Goal: Check status: Check status

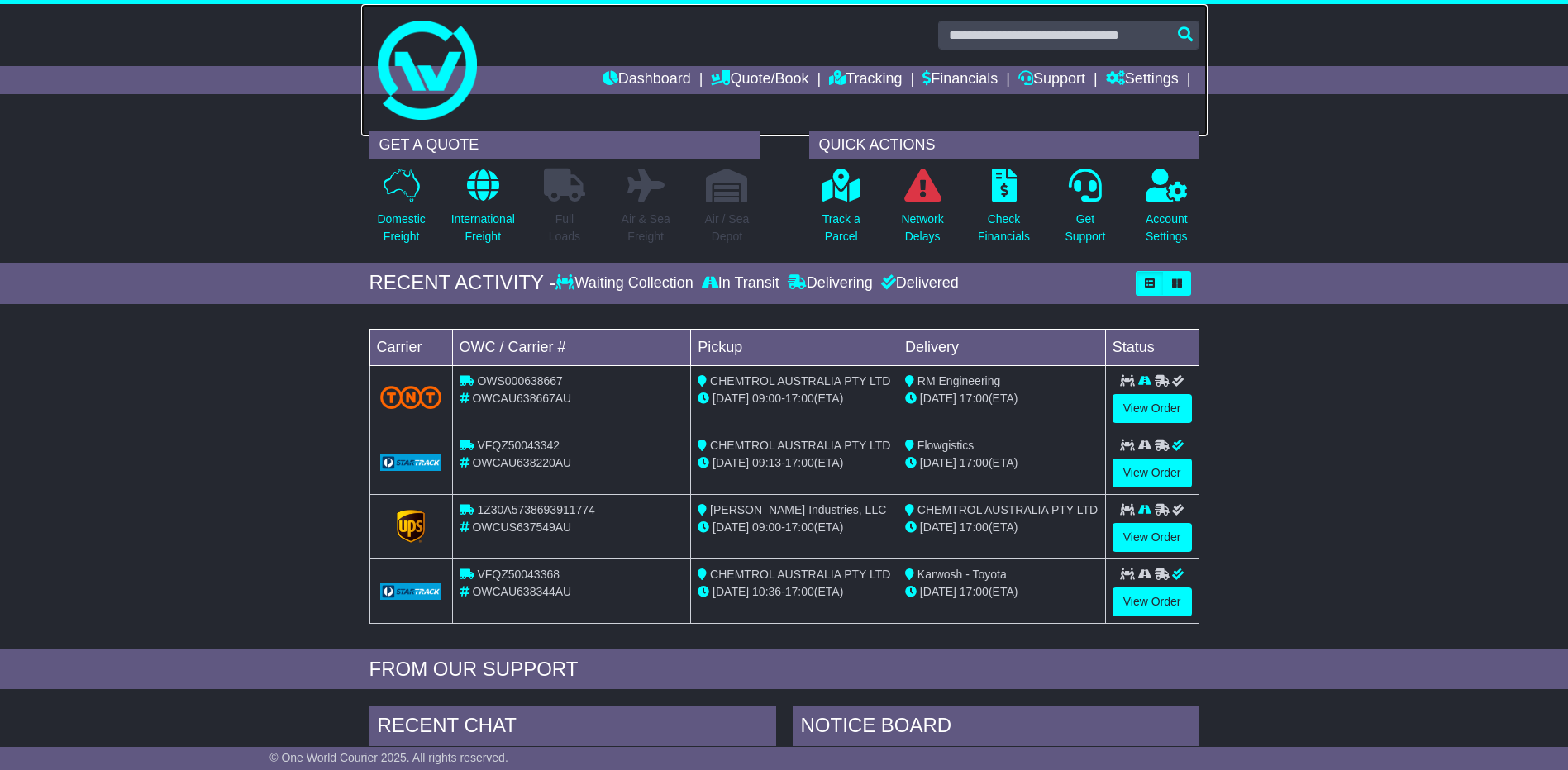
click at [422, 116] on img at bounding box center [427, 70] width 99 height 99
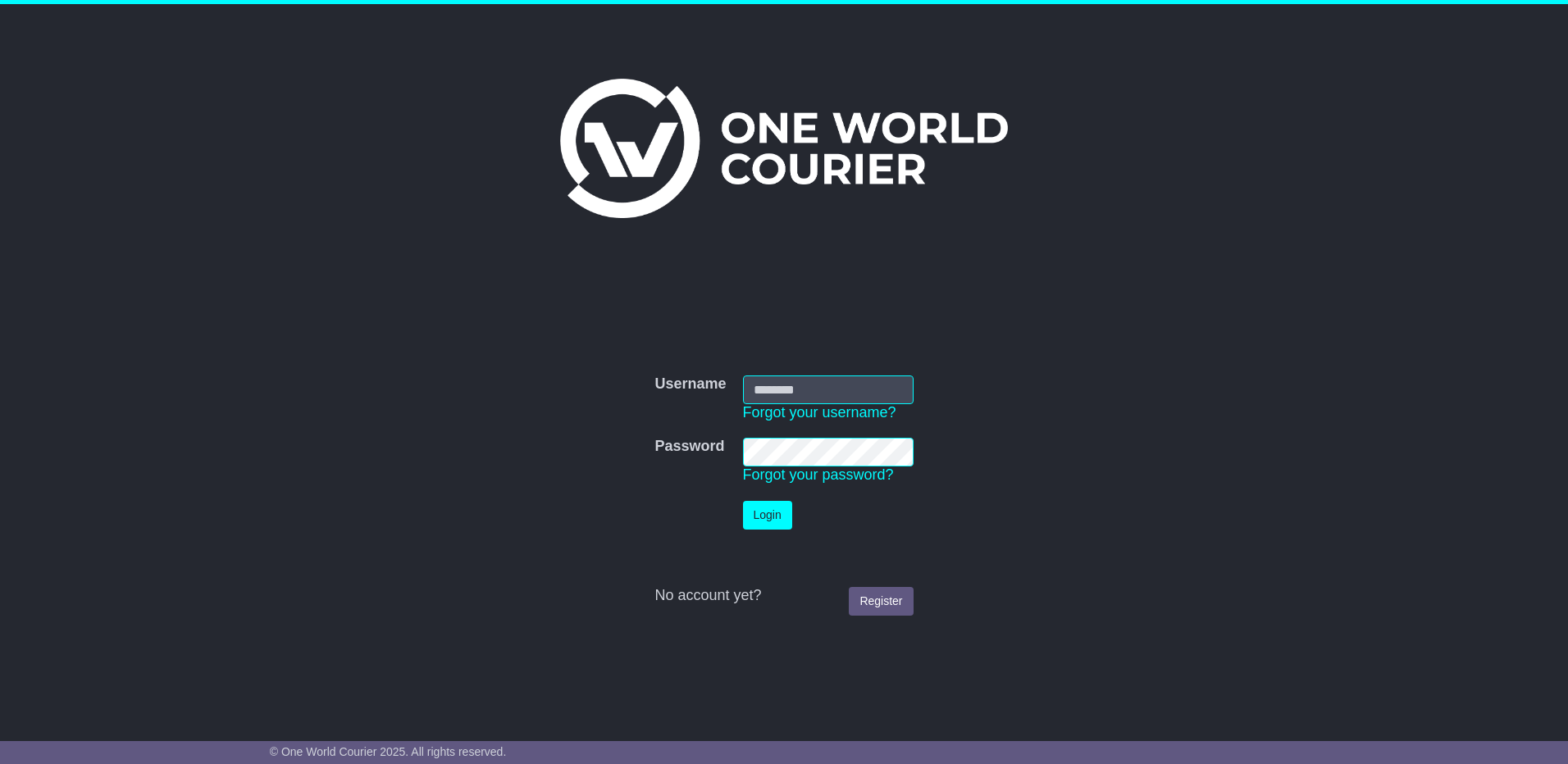
type input "**********"
click at [762, 514] on button "Login" at bounding box center [768, 515] width 49 height 29
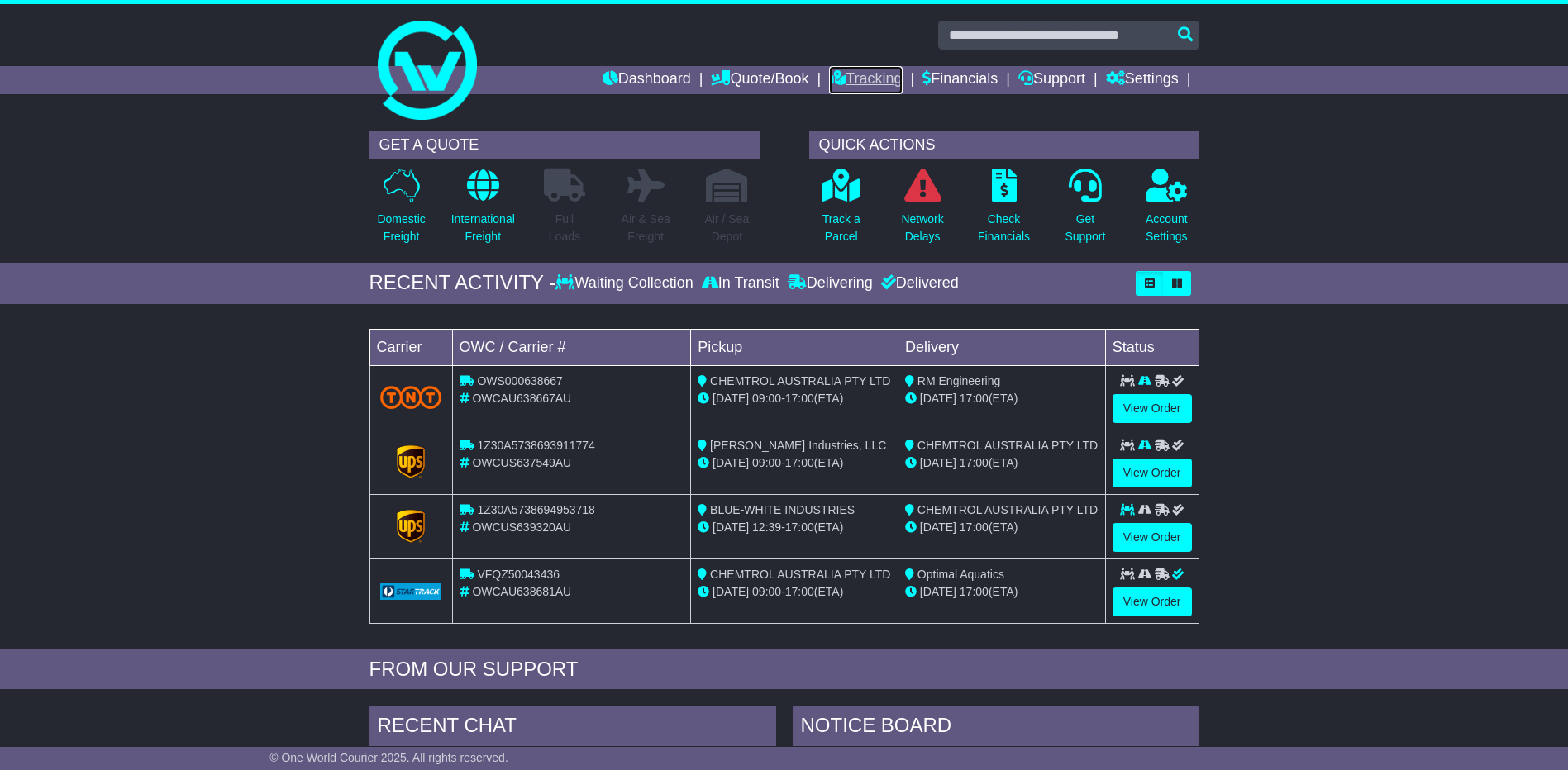
click at [874, 81] on link "Tracking" at bounding box center [865, 81] width 73 height 28
